Goal: Task Accomplishment & Management: Manage account settings

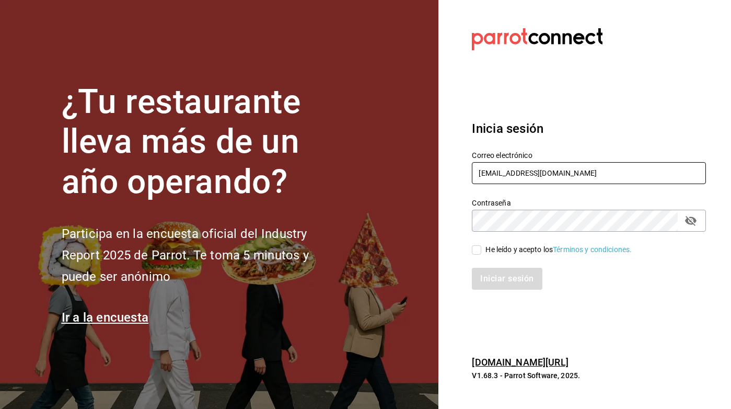
type input "[EMAIL_ADDRESS][DOMAIN_NAME]"
click at [482, 247] on span "He leído y acepto los Términos y condiciones." at bounding box center [557, 249] width 151 height 11
click at [482, 247] on input "He leído y acepto los Términos y condiciones." at bounding box center [476, 249] width 9 height 9
checkbox input "true"
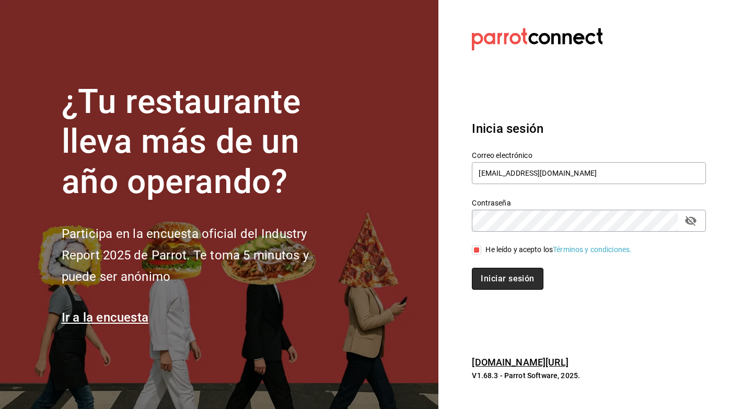
click at [489, 272] on button "Iniciar sesión" at bounding box center [507, 279] width 71 height 22
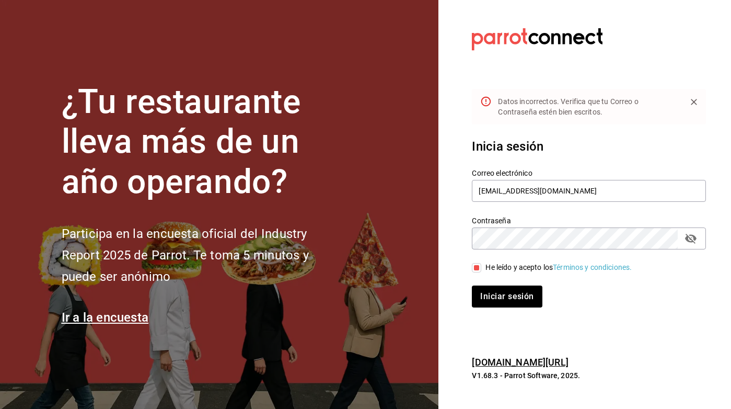
click at [695, 235] on icon "passwordField" at bounding box center [691, 238] width 13 height 13
click at [628, 253] on div "He leído y acepto los Términos y condiciones." at bounding box center [583, 261] width 247 height 24
click at [507, 296] on button "Iniciar sesión" at bounding box center [507, 296] width 70 height 22
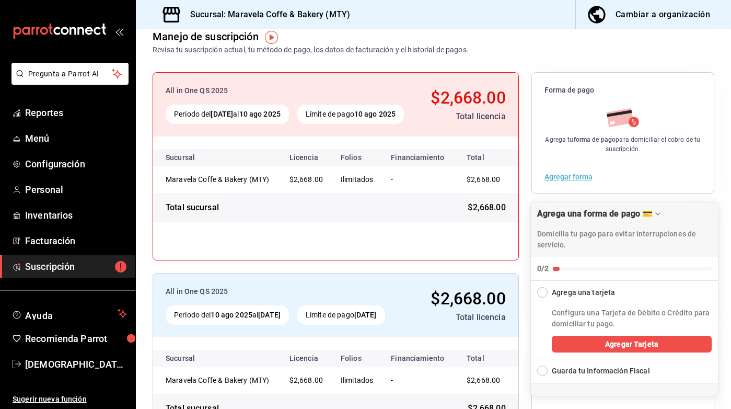
scroll to position [60, 0]
click at [597, 344] on button "Agregar Tarjeta" at bounding box center [632, 344] width 160 height 17
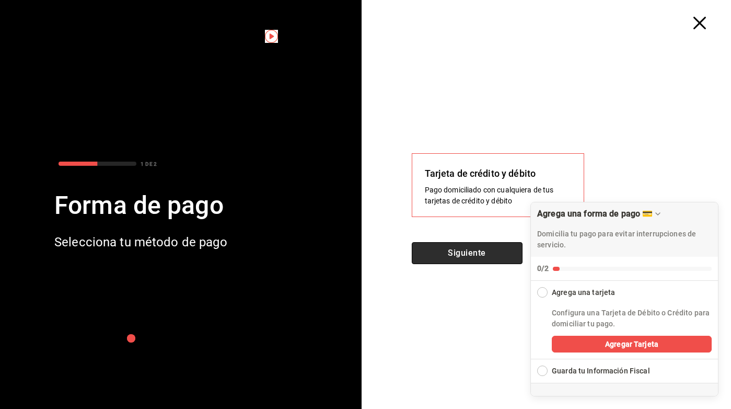
click at [465, 250] on button "Siguiente" at bounding box center [467, 253] width 111 height 22
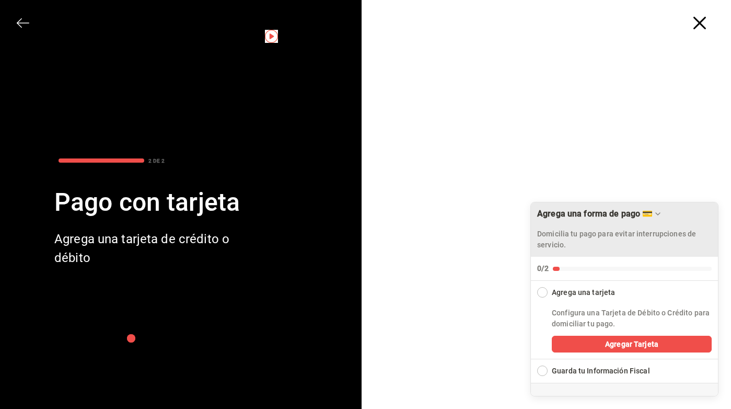
click at [662, 213] on icon "Drag to move checklist" at bounding box center [658, 214] width 8 height 8
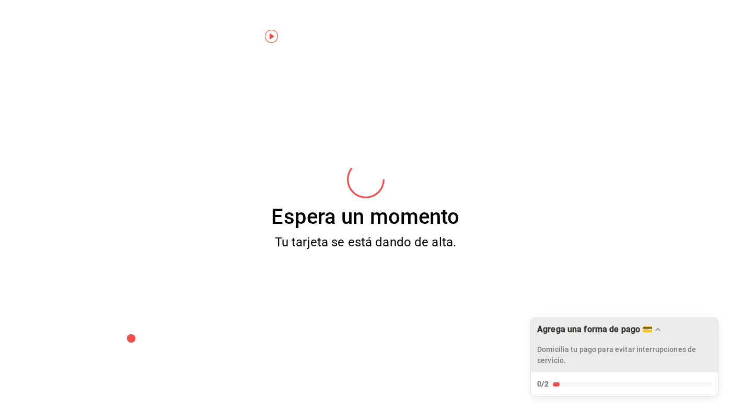
scroll to position [0, 0]
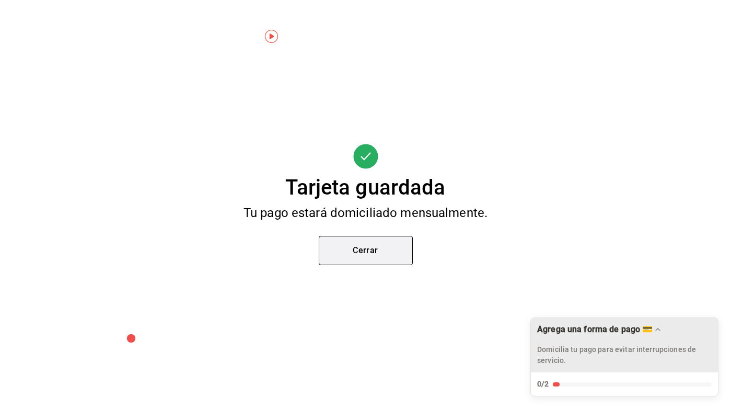
click at [377, 250] on button "Cerrar" at bounding box center [366, 250] width 94 height 29
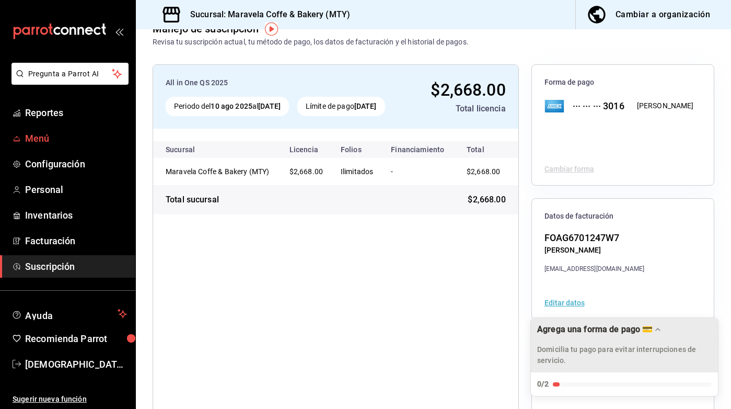
click at [33, 140] on span "Menú" at bounding box center [76, 138] width 102 height 14
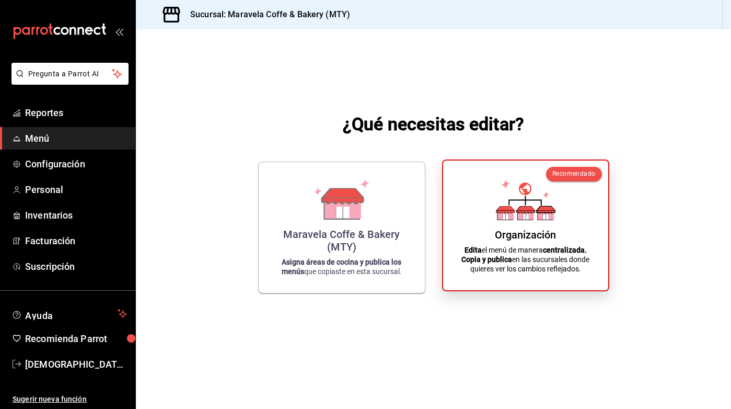
click at [514, 234] on div "Organización" at bounding box center [525, 234] width 61 height 13
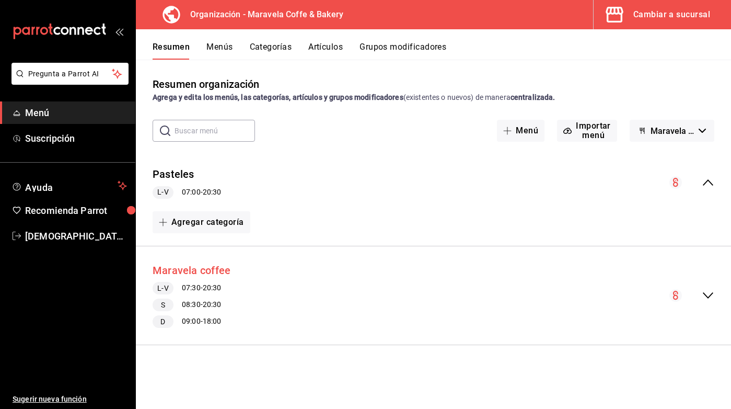
click at [185, 267] on button "Maravela coffee" at bounding box center [192, 270] width 78 height 15
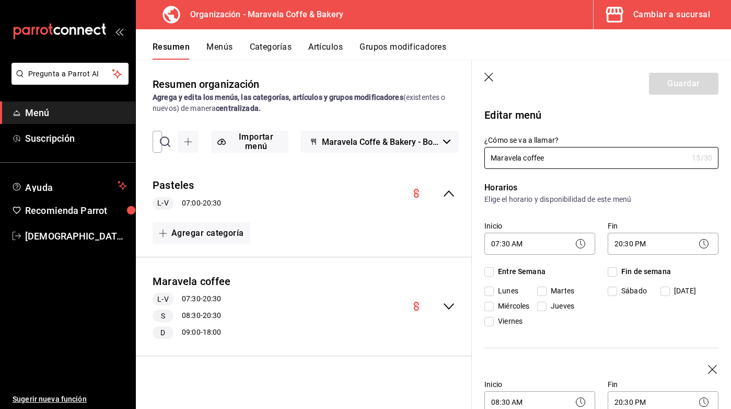
checkbox input "true"
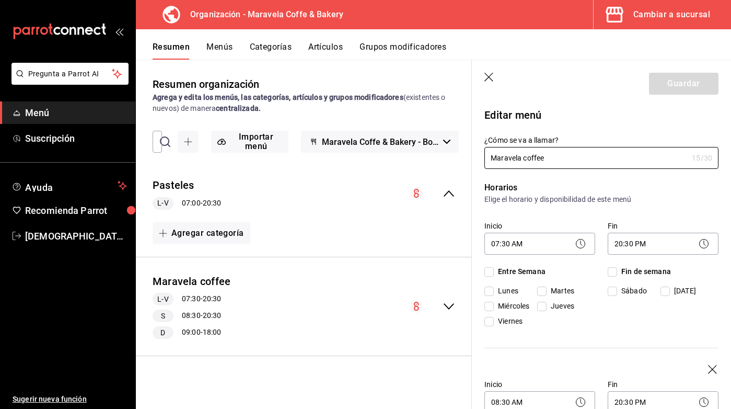
checkbox input "true"
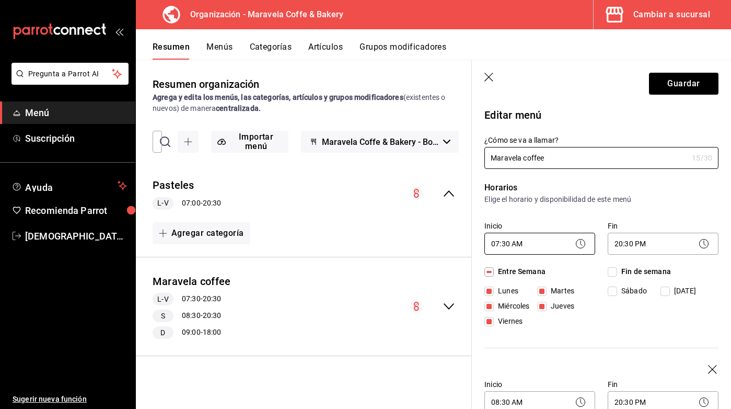
scroll to position [101, 0]
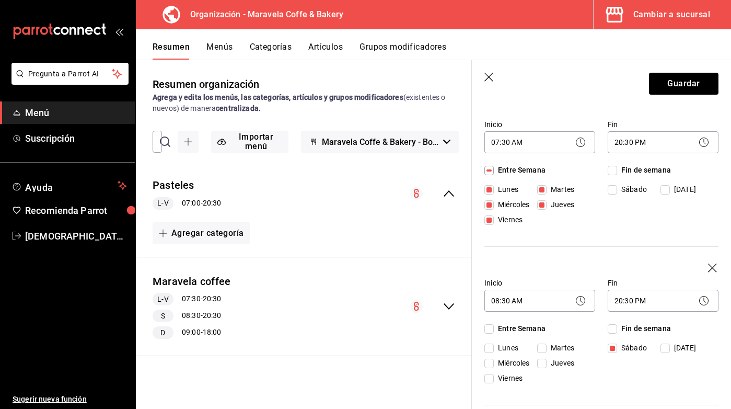
click at [307, 278] on div "Maravela coffee L-V 07:30 - 20:30 S 08:30 - 20:30 D 09:00 - 18:00" at bounding box center [304, 307] width 336 height 82
click at [303, 274] on div "Maravela coffee L-V 07:30 - 20:30 S 08:30 - 20:30 D 09:00 - 18:00" at bounding box center [304, 307] width 336 height 82
click at [226, 49] on button "Menús" at bounding box center [220, 51] width 26 height 18
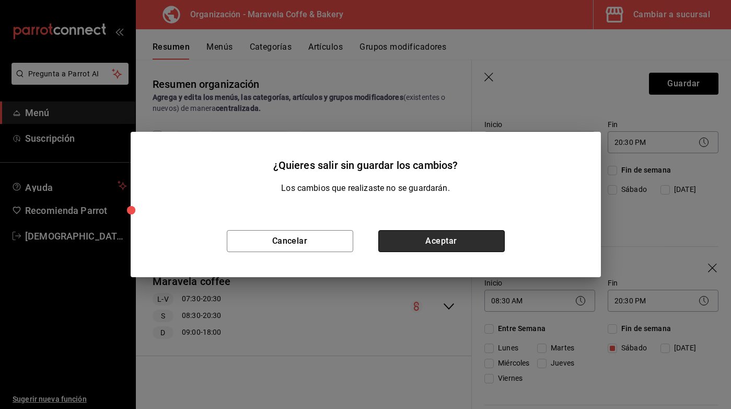
click at [398, 241] on button "Aceptar" at bounding box center [442, 241] width 127 height 22
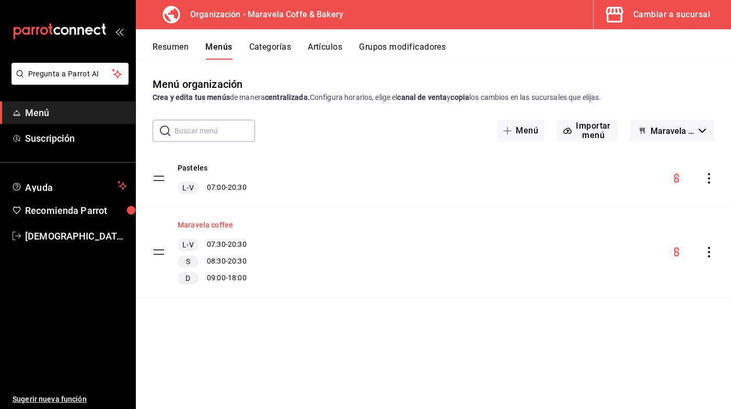
click at [220, 222] on button "Maravela coffee" at bounding box center [205, 225] width 55 height 10
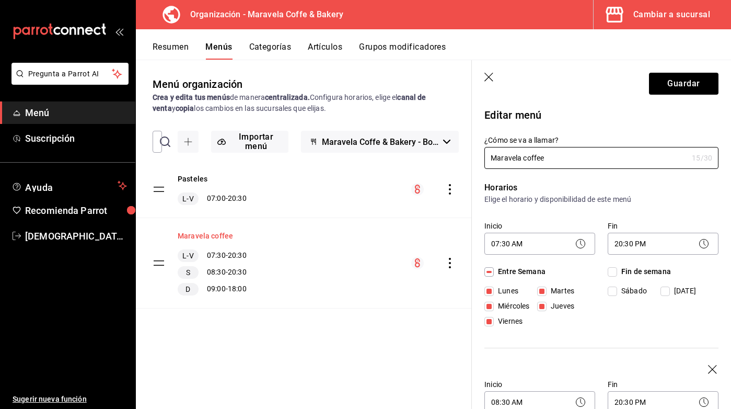
click at [210, 236] on button "Maravela coffee" at bounding box center [205, 236] width 55 height 10
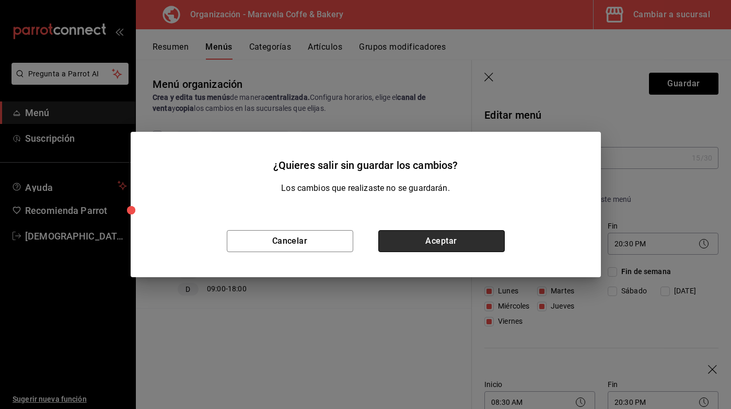
click at [414, 238] on button "Aceptar" at bounding box center [442, 241] width 127 height 22
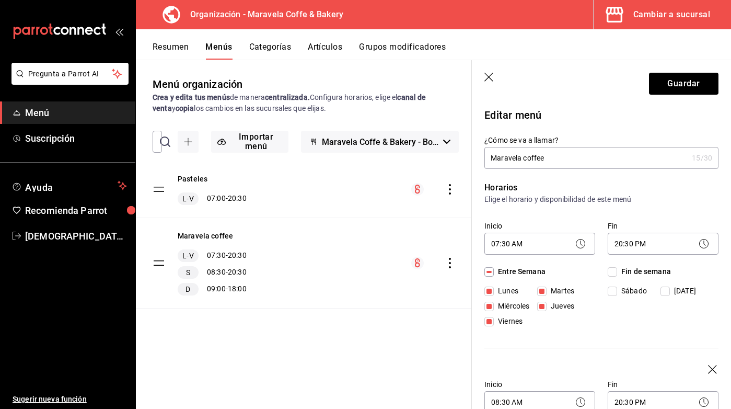
click at [281, 50] on button "Categorías" at bounding box center [270, 51] width 42 height 18
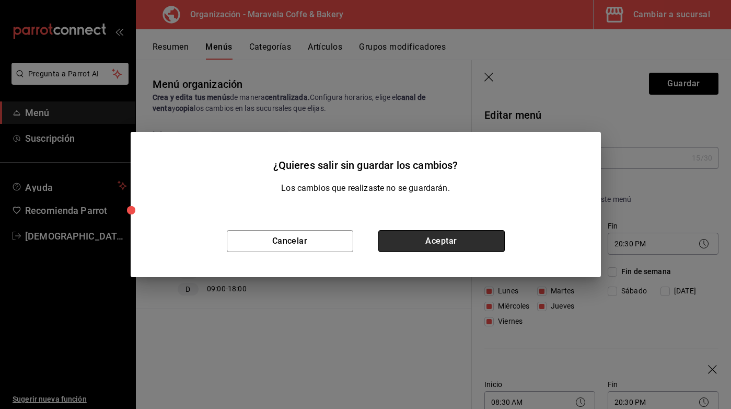
click at [466, 247] on button "Aceptar" at bounding box center [442, 241] width 127 height 22
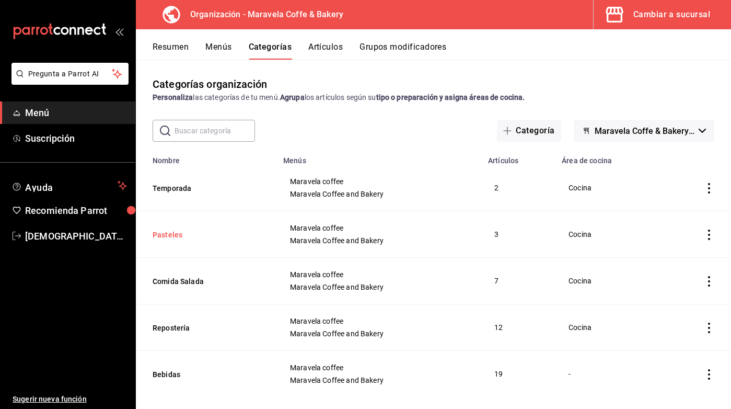
click at [167, 237] on button "Pasteles" at bounding box center [205, 235] width 105 height 10
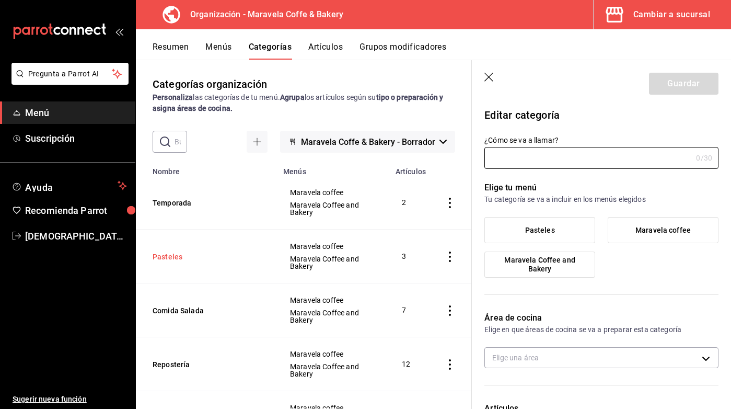
type input "Pasteles"
type input "564bc069-abb1-4075-ab48-67ea888161ea"
radio input "false"
radio input "true"
type input "1753733616223"
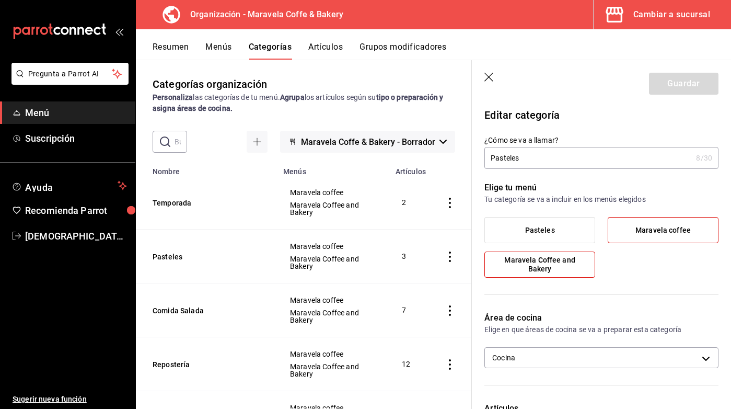
click at [491, 77] on icon "button" at bounding box center [490, 78] width 10 height 10
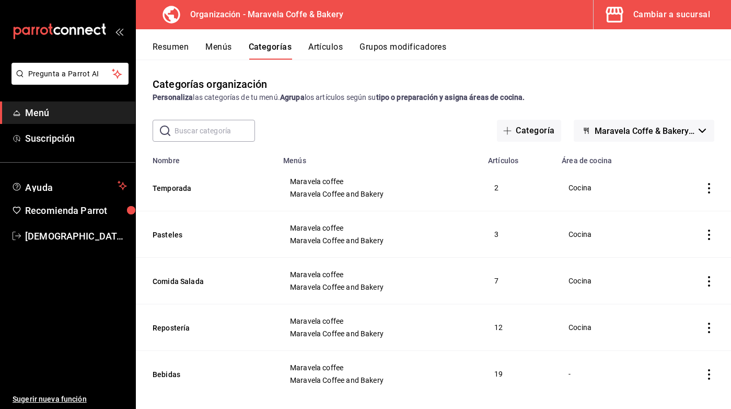
click at [333, 51] on button "Artículos" at bounding box center [325, 51] width 35 height 18
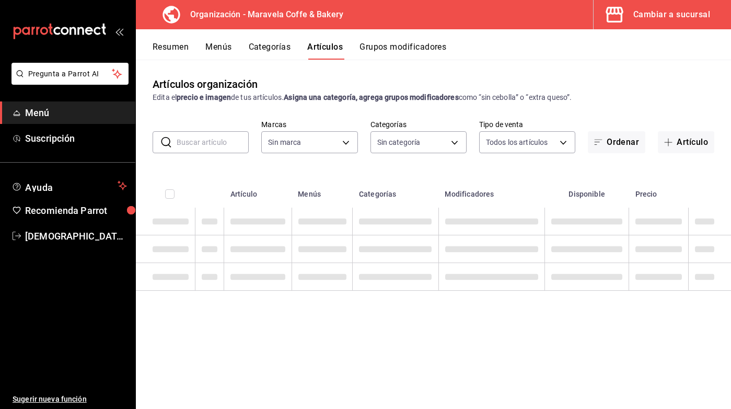
type input "b0fe70b4-93d0-4b6d-a9b2-3c5ba78bffbc"
type input "c30c3912-4266-4818-89c5-7af98755fa23,8f39b61a-e276-4ca0-9b7b-f5010227176e,6b880…"
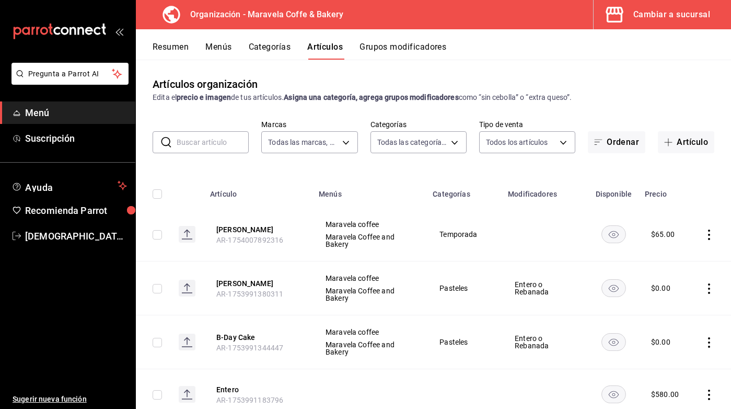
click at [206, 144] on input "text" at bounding box center [213, 142] width 72 height 21
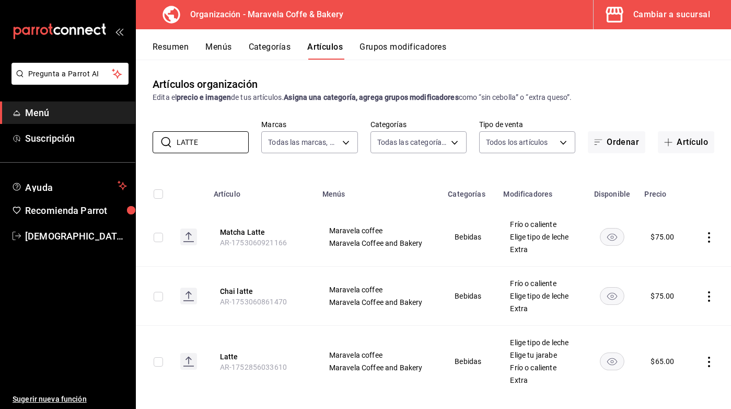
type input "LATTE"
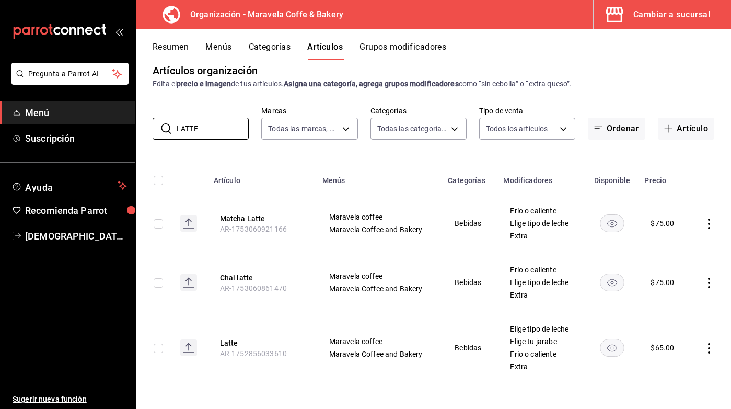
scroll to position [14, 0]
click at [233, 342] on button "Latte" at bounding box center [262, 343] width 84 height 10
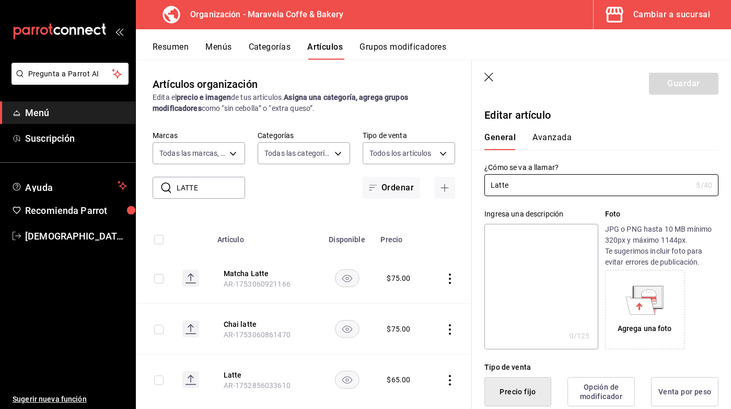
type input "$65.00"
radio input "false"
radio input "true"
click at [490, 76] on icon "button" at bounding box center [490, 78] width 10 height 10
